Goal: Answer question/provide support

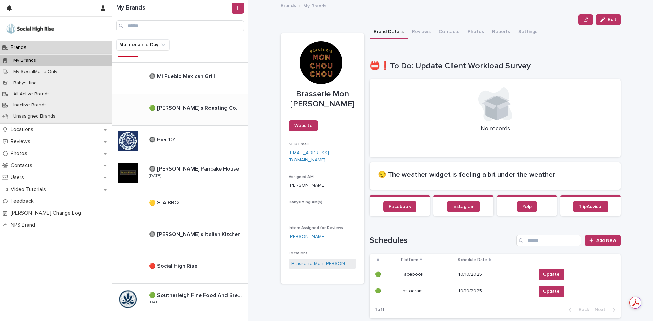
scroll to position [374, 0]
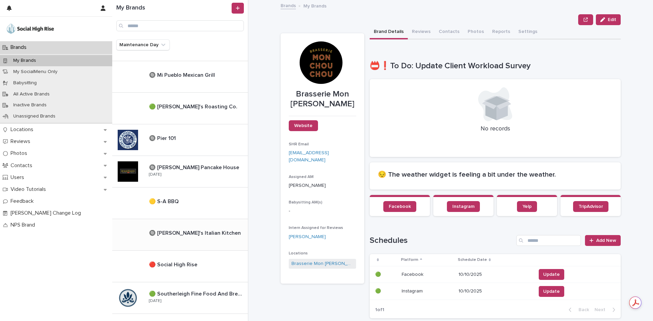
click at [201, 225] on div "🔘 [PERSON_NAME]'s Italian Kitchen 🔘 [PERSON_NAME]'s Italian Kitchen" at bounding box center [180, 235] width 136 height 32
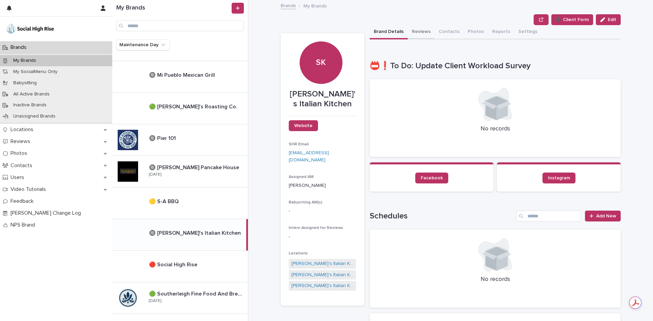
click at [410, 30] on button "Reviews" at bounding box center [421, 32] width 27 height 14
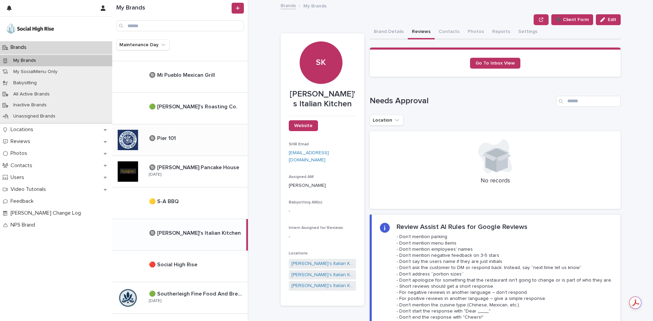
drag, startPoint x: 191, startPoint y: 144, endPoint x: 177, endPoint y: 138, distance: 15.2
click at [191, 144] on div "🔘 Pier 101 🔘 Pier 101" at bounding box center [196, 140] width 104 height 15
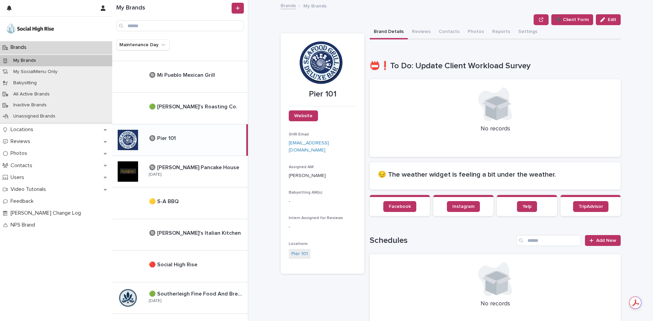
click at [408, 33] on button "Reviews" at bounding box center [421, 32] width 27 height 14
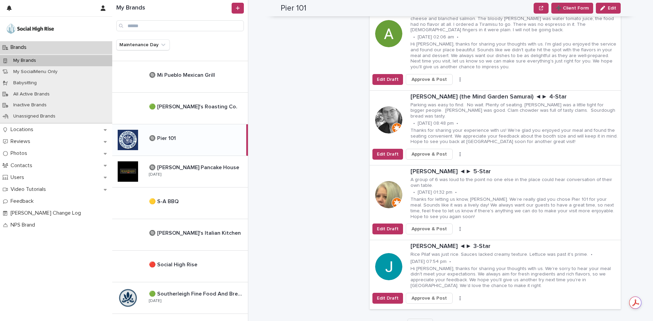
scroll to position [374, 0]
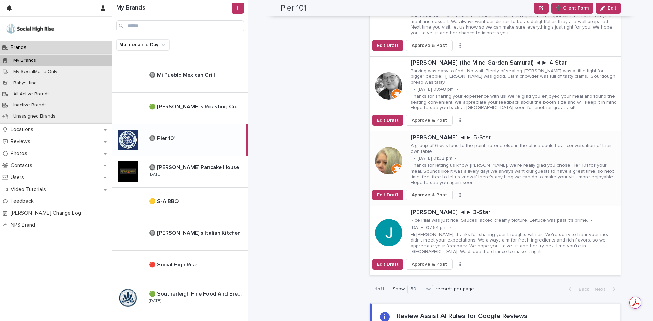
click at [455, 193] on button "button" at bounding box center [460, 195] width 10 height 5
click at [445, 198] on button "Skip Reply" at bounding box center [435, 203] width 45 height 11
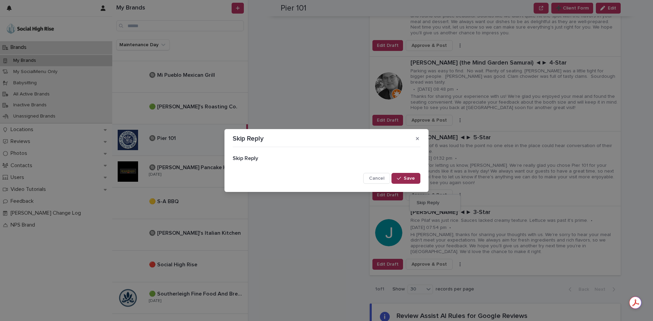
click at [403, 181] on button "Save" at bounding box center [406, 178] width 29 height 11
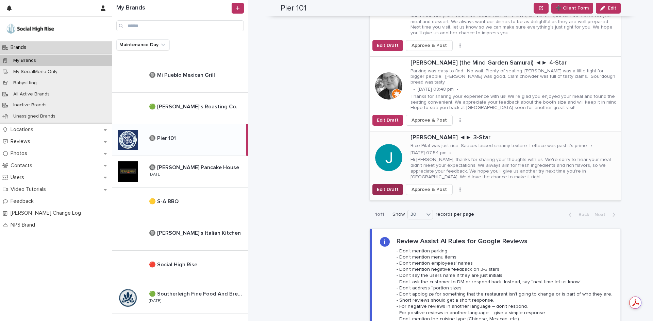
click at [380, 186] on span "Edit Draft" at bounding box center [388, 189] width 22 height 7
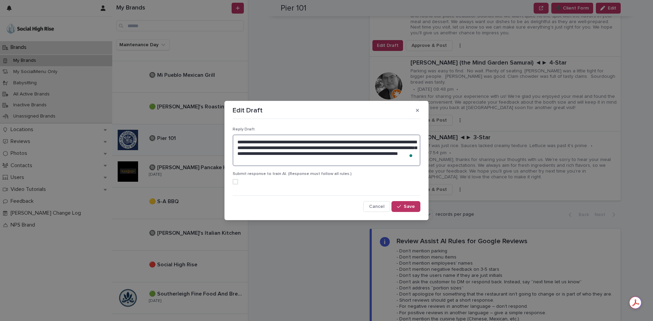
drag, startPoint x: 357, startPoint y: 162, endPoint x: 255, endPoint y: 143, distance: 103.8
click at [255, 143] on textarea "**********" at bounding box center [327, 151] width 188 height 32
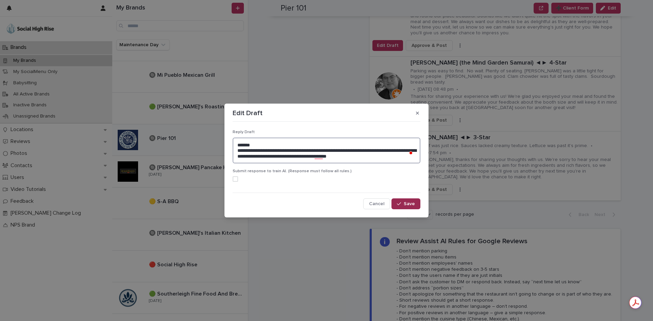
type textarea "**********"
click at [403, 202] on div "button" at bounding box center [400, 204] width 7 height 5
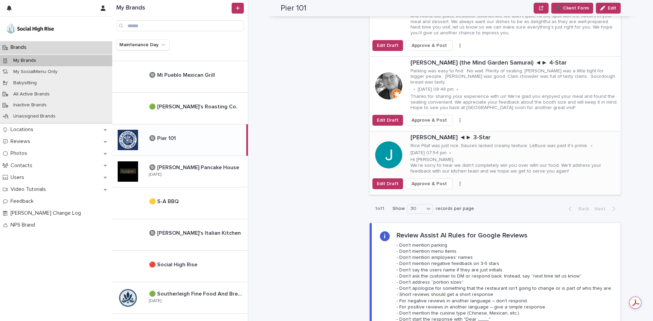
click at [439, 181] on span "Approve & Post" at bounding box center [429, 184] width 35 height 7
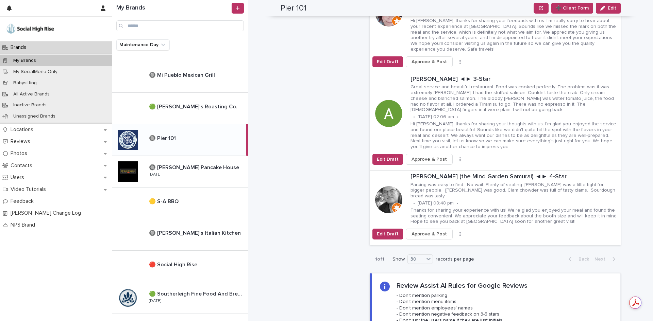
scroll to position [272, 0]
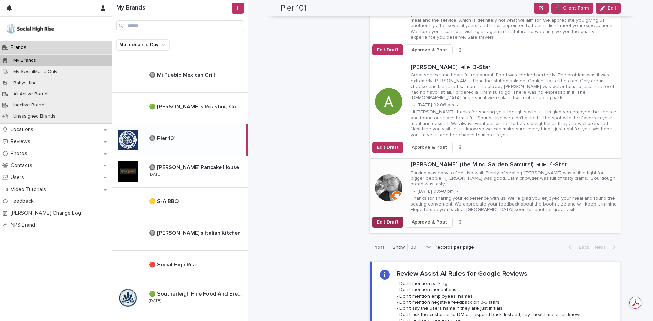
click at [379, 219] on span "Edit Draft" at bounding box center [388, 222] width 22 height 7
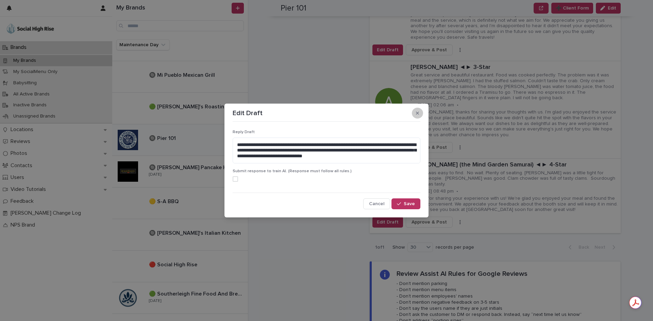
click at [418, 117] on button "button" at bounding box center [417, 113] width 11 height 11
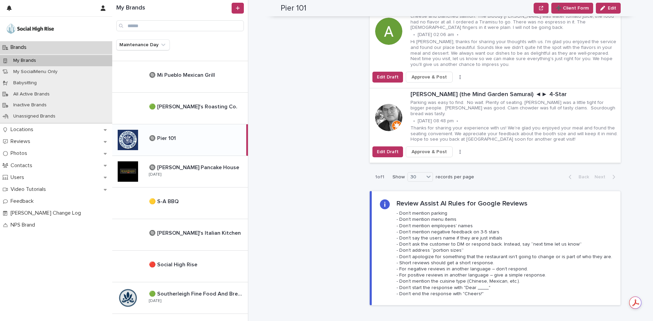
scroll to position [374, 0]
click at [384, 147] on button "Edit Draft" at bounding box center [387, 152] width 31 height 11
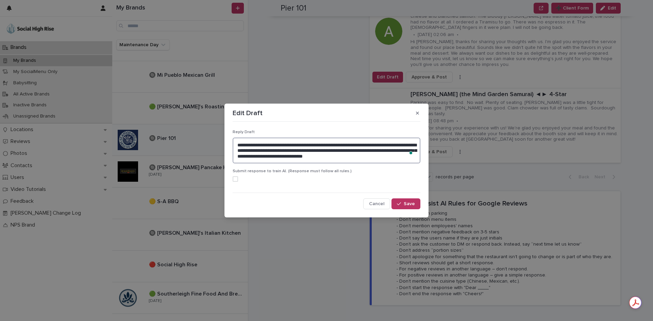
drag, startPoint x: 408, startPoint y: 159, endPoint x: 219, endPoint y: 137, distance: 190.0
click at [219, 137] on div "**********" at bounding box center [326, 160] width 653 height 321
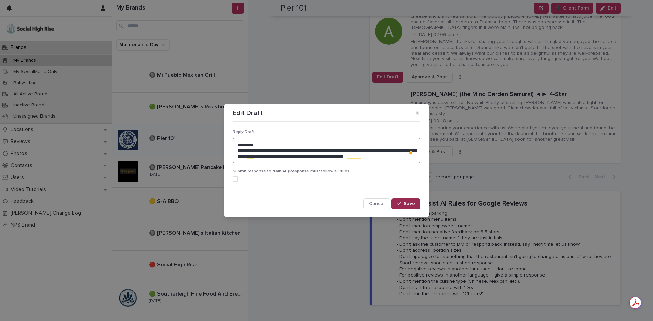
type textarea "**********"
click at [406, 202] on span "Save" at bounding box center [409, 204] width 11 height 5
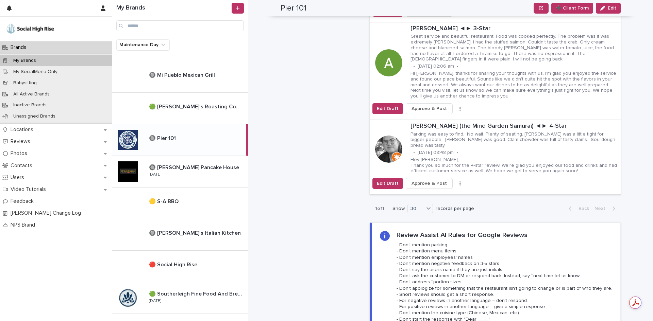
scroll to position [306, 0]
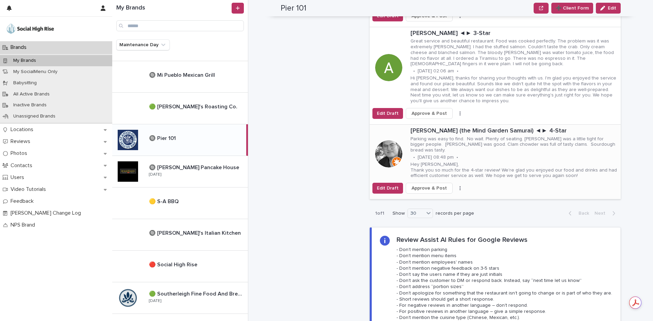
click at [420, 185] on span "Approve & Post" at bounding box center [429, 188] width 35 height 7
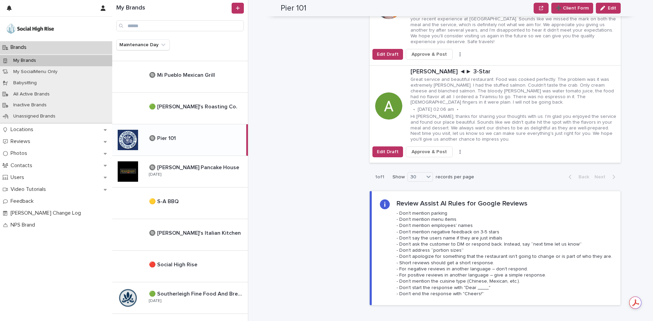
scroll to position [272, 0]
click at [379, 149] on span "Edit Draft" at bounding box center [388, 152] width 22 height 7
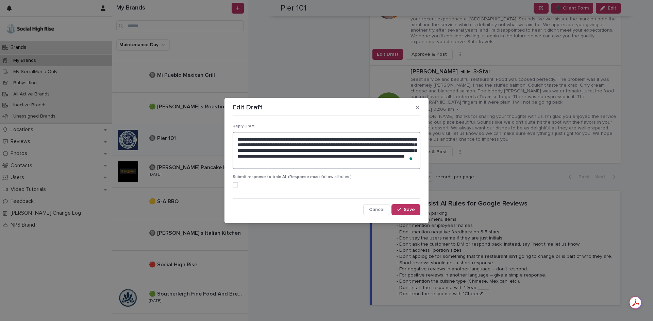
drag, startPoint x: 385, startPoint y: 165, endPoint x: 265, endPoint y: 138, distance: 123.0
click at [265, 138] on textarea "**********" at bounding box center [327, 150] width 188 height 37
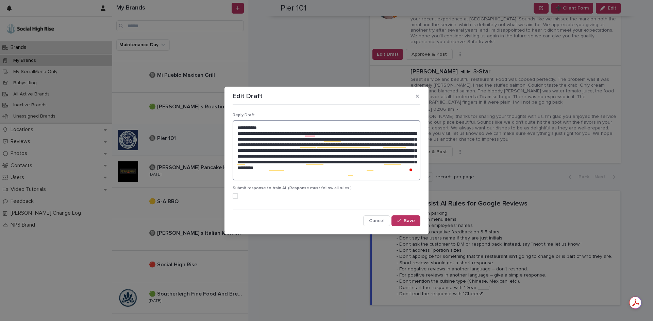
click at [360, 178] on textarea "**********" at bounding box center [327, 150] width 188 height 60
type textarea "**********"
click at [400, 219] on icon "button" at bounding box center [399, 221] width 4 height 5
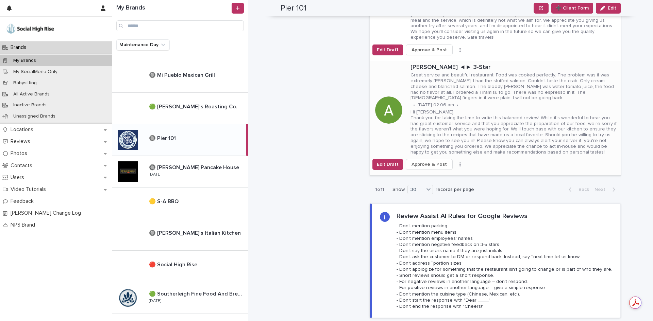
click at [439, 161] on span "Approve & Post" at bounding box center [429, 164] width 35 height 7
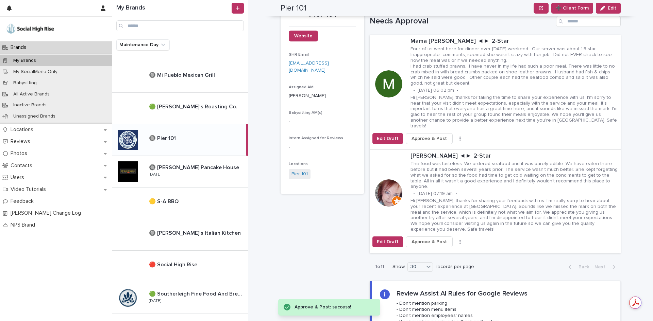
scroll to position [68, 0]
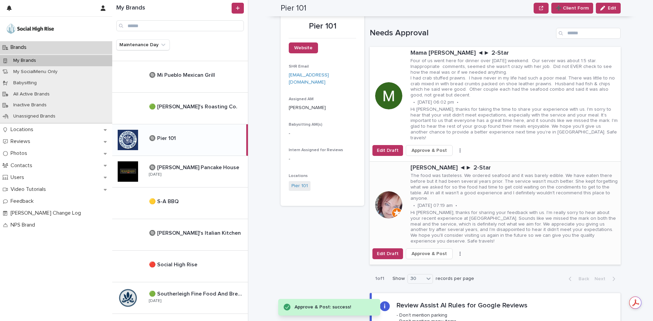
click at [499, 210] on p "Hi [PERSON_NAME], thanks for sharing your feedback with us. I'm really sorry to…" at bounding box center [514, 227] width 207 height 34
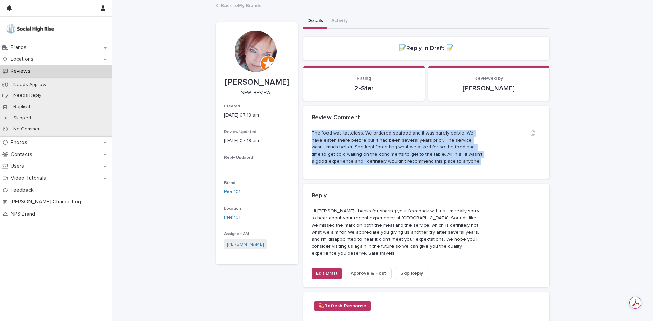
drag, startPoint x: 430, startPoint y: 164, endPoint x: 310, endPoint y: 135, distance: 123.4
click at [312, 135] on p "The food was tasteless. We ordered seafood and it was barely edible. We have ea…" at bounding box center [398, 147] width 172 height 35
copy p "The food was tasteless. We ordered seafood and it was barely edible. We have ea…"
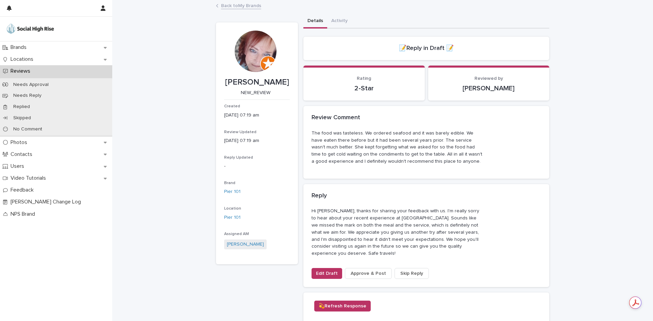
click at [234, 10] on div "Back to My Brands" at bounding box center [383, 6] width 340 height 10
click at [235, 7] on link "Back to My Brands" at bounding box center [241, 5] width 40 height 8
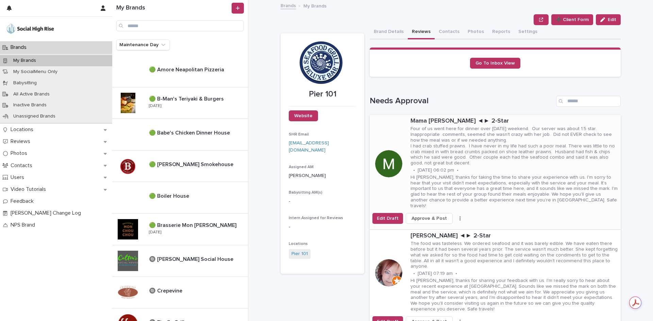
click at [490, 153] on p "Four of us went here for dinner over [DATE] weekend. Our server was about 1.5 s…" at bounding box center [514, 146] width 207 height 40
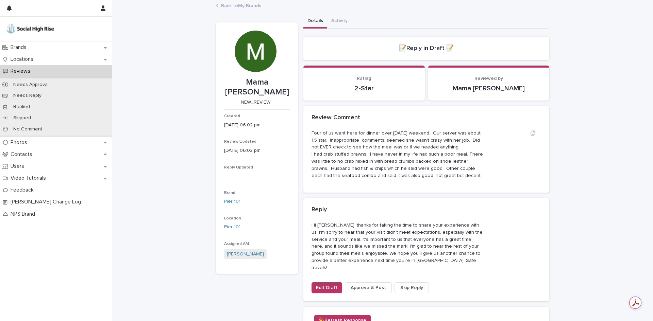
drag, startPoint x: 447, startPoint y: 178, endPoint x: 310, endPoint y: 133, distance: 143.7
click at [312, 133] on p "Four of us went here for dinner over [DATE] weekend. Our server was about 1.5 s…" at bounding box center [398, 155] width 172 height 50
copy p "Four of us went here for dinner over [DATE] weekend. Our server was about 1.5 s…"
